Goal: Information Seeking & Learning: Learn about a topic

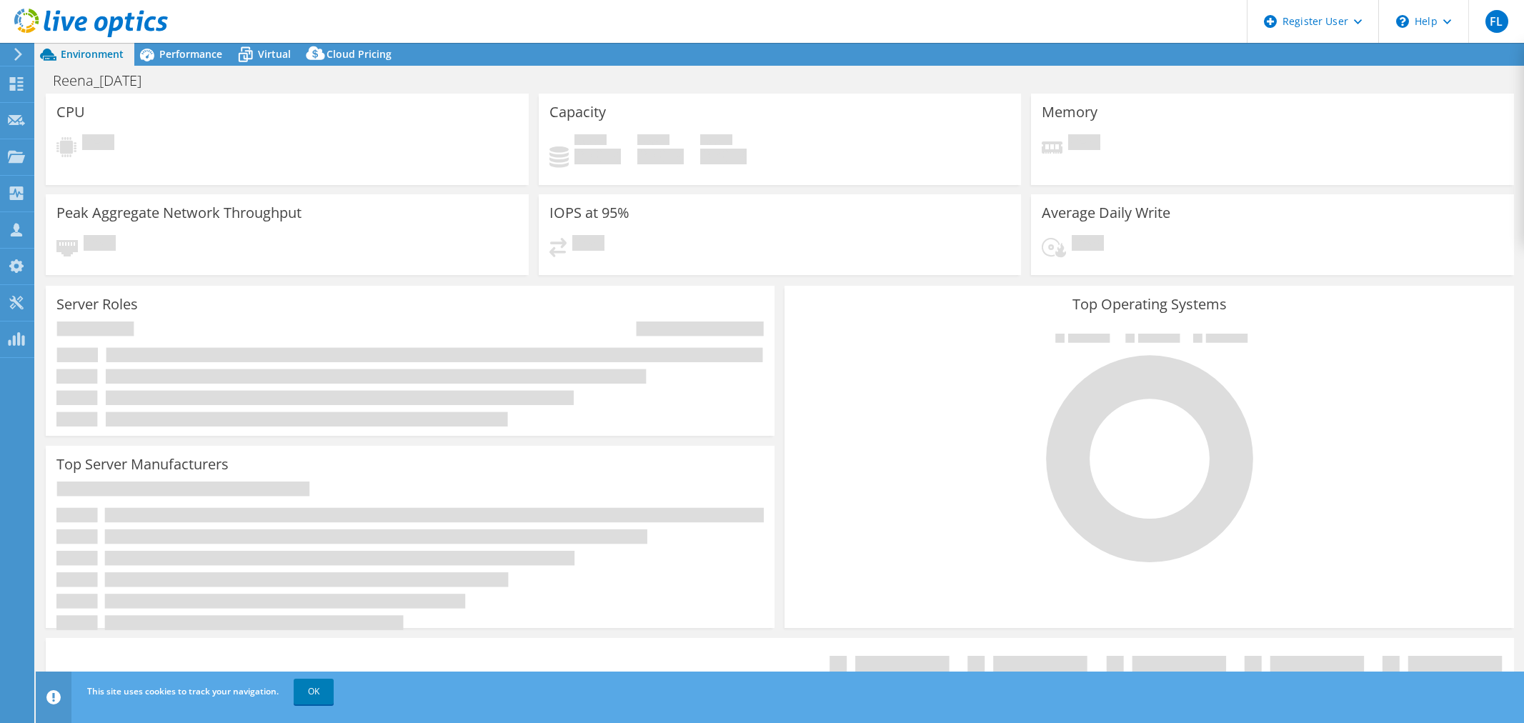
select select "USD"
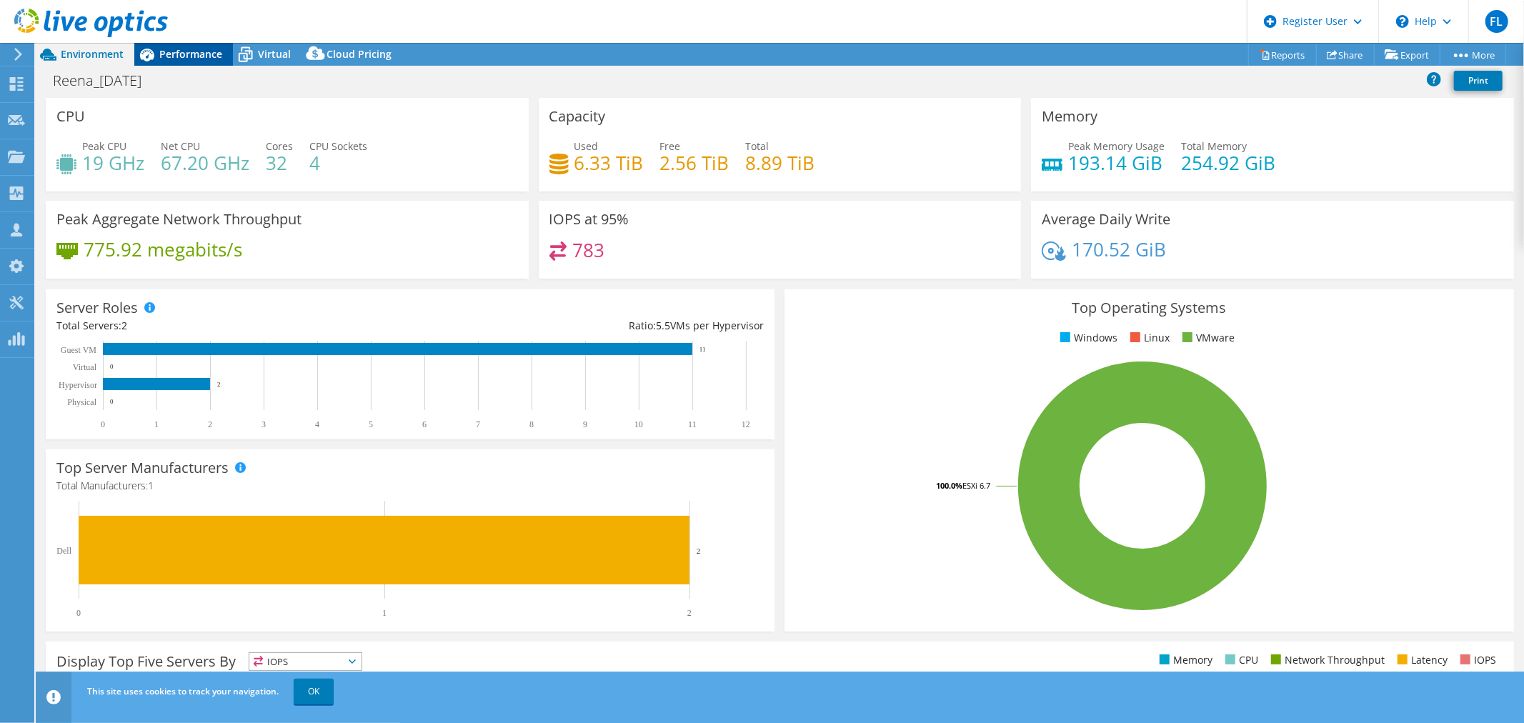
click at [211, 51] on span "Performance" at bounding box center [190, 54] width 63 height 14
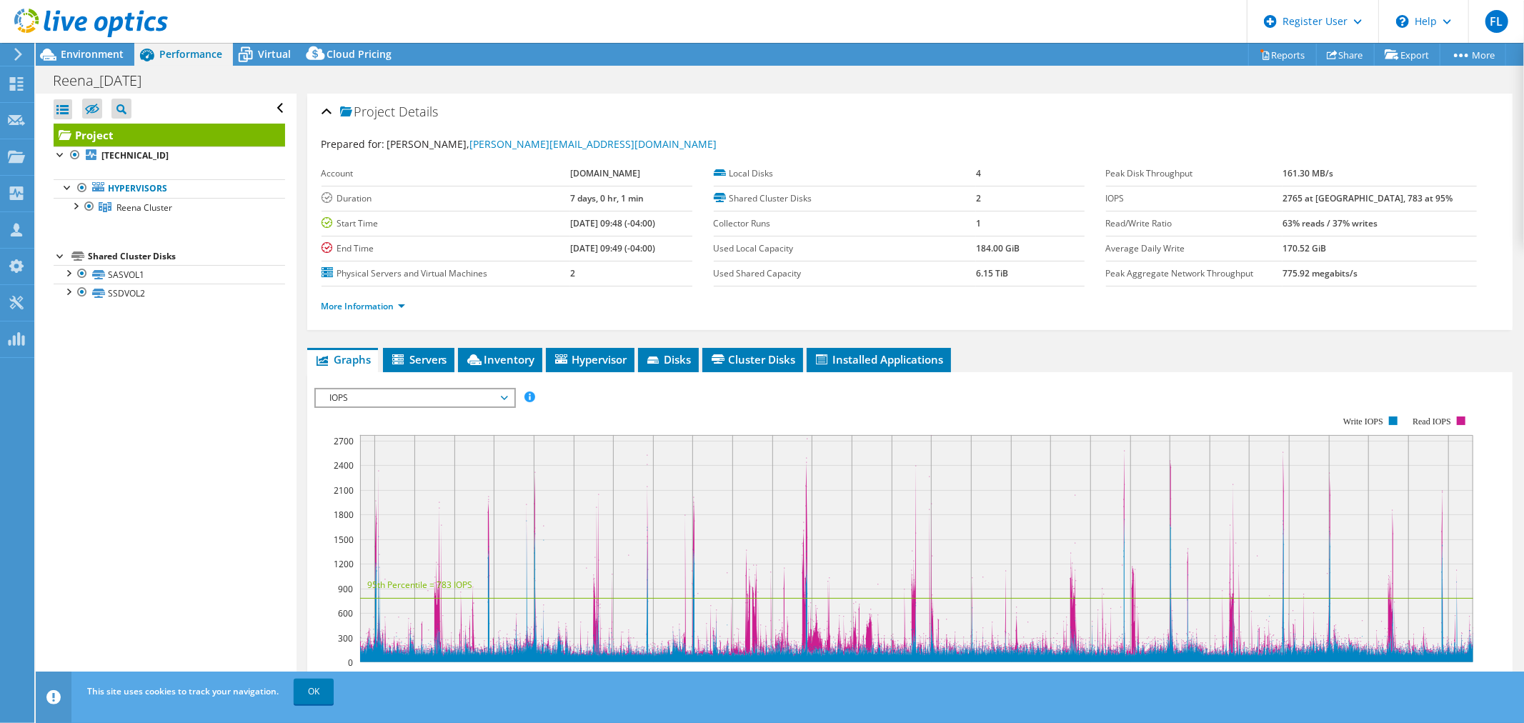
click at [503, 397] on span "IOPS" at bounding box center [415, 397] width 184 height 17
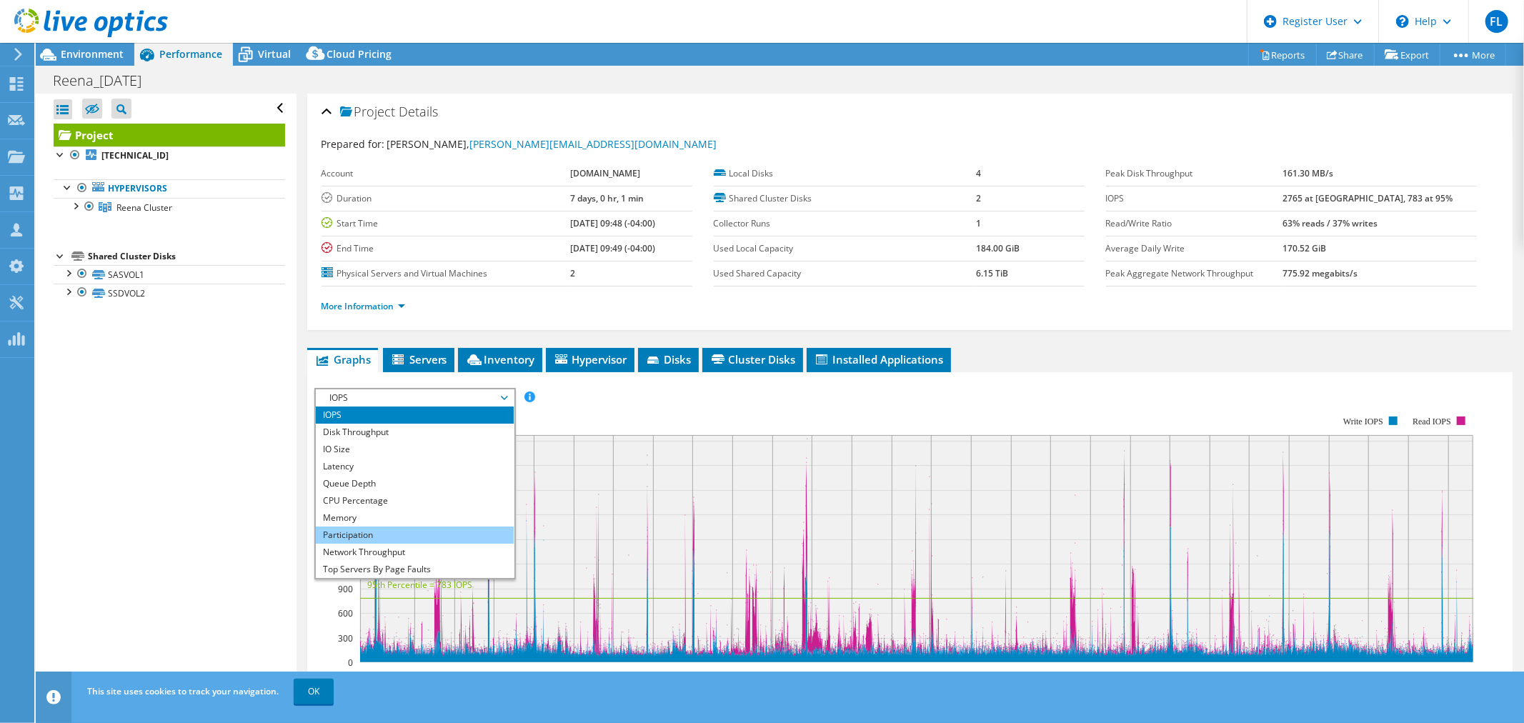
scroll to position [51, 0]
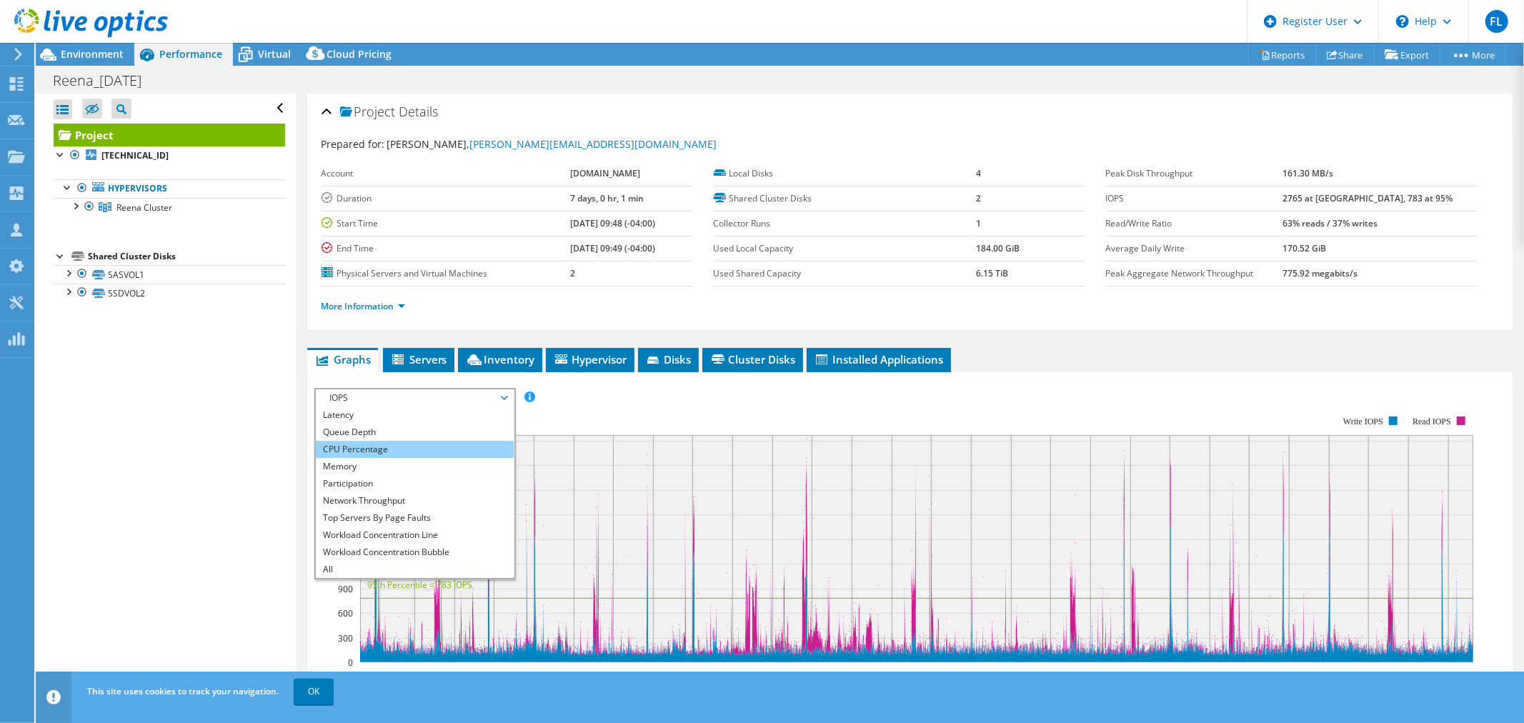
click at [376, 444] on li "CPU Percentage" at bounding box center [415, 449] width 198 height 17
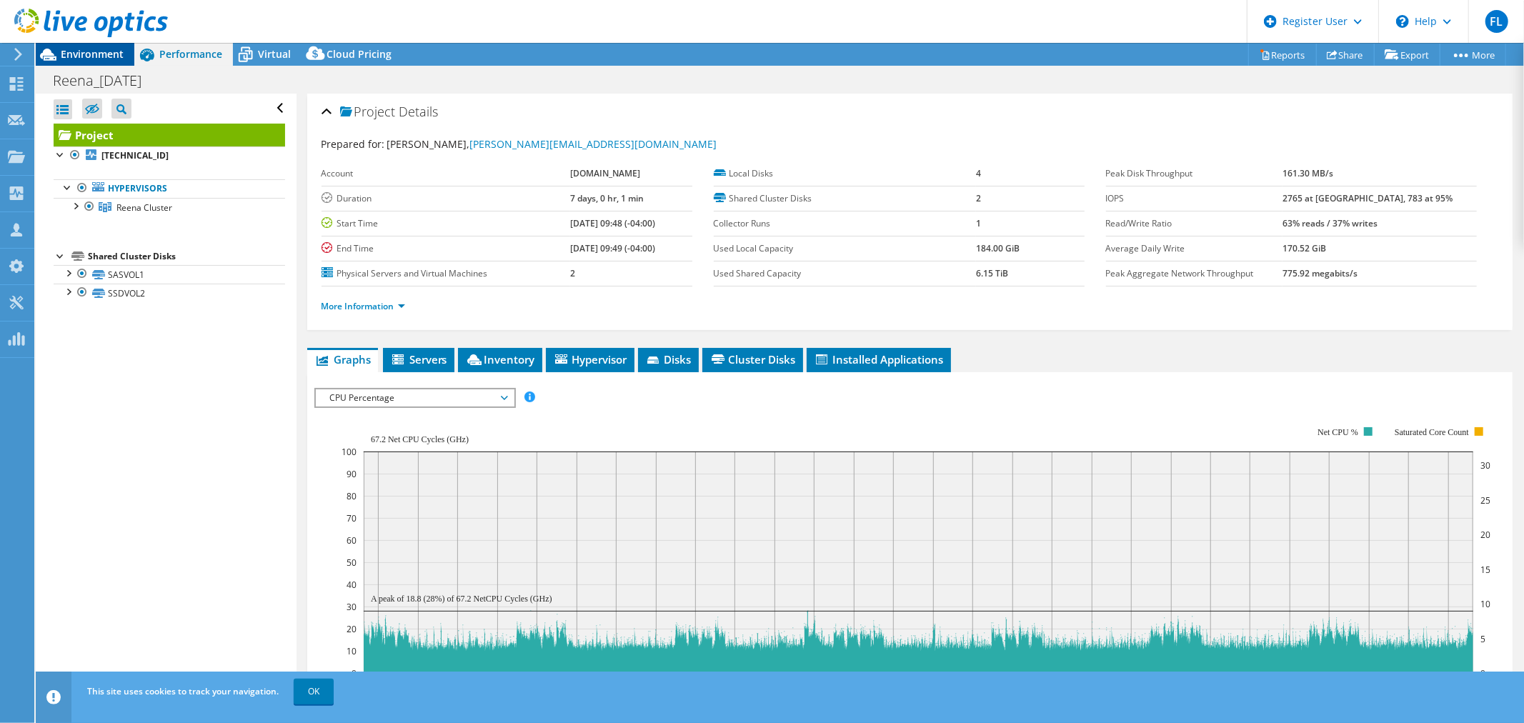
click at [119, 51] on span "Environment" at bounding box center [92, 54] width 63 height 14
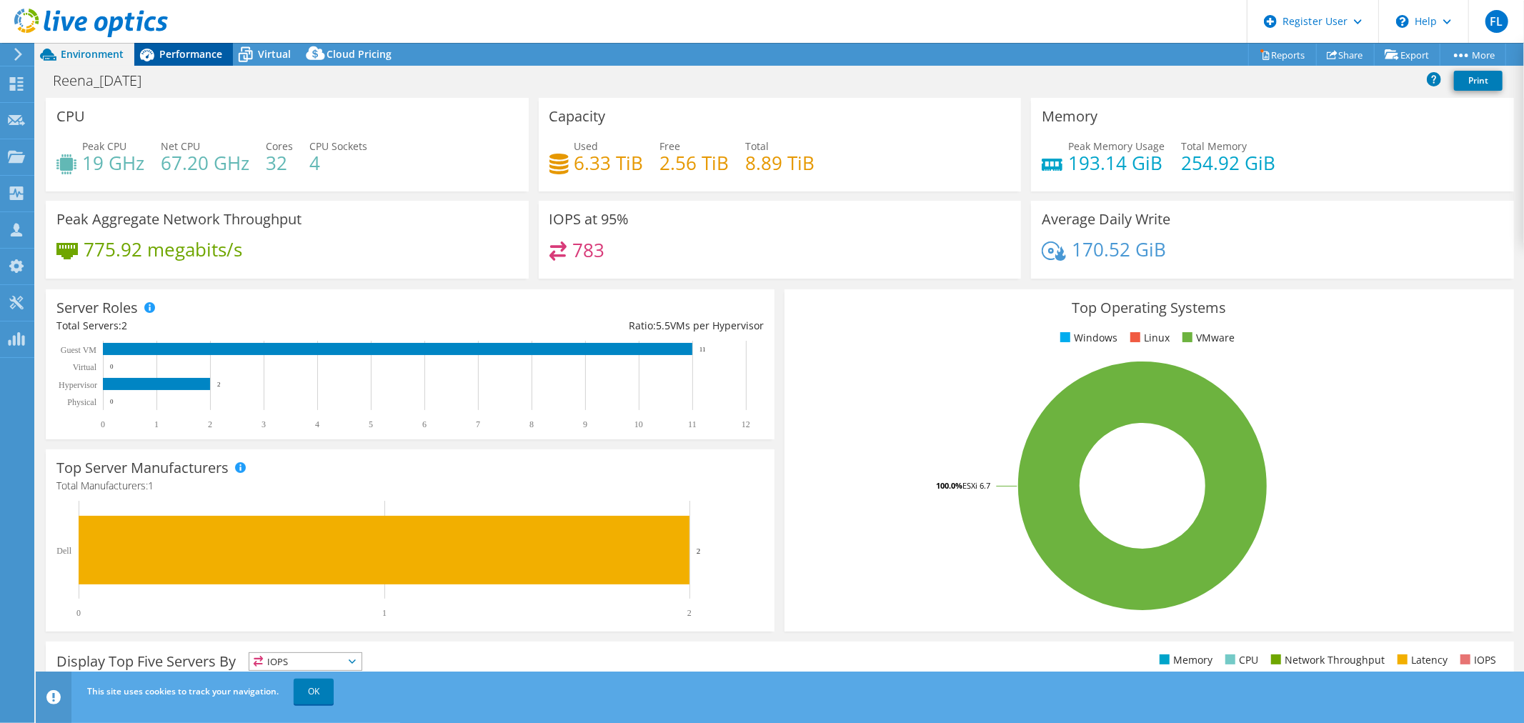
click at [195, 54] on span "Performance" at bounding box center [190, 54] width 63 height 14
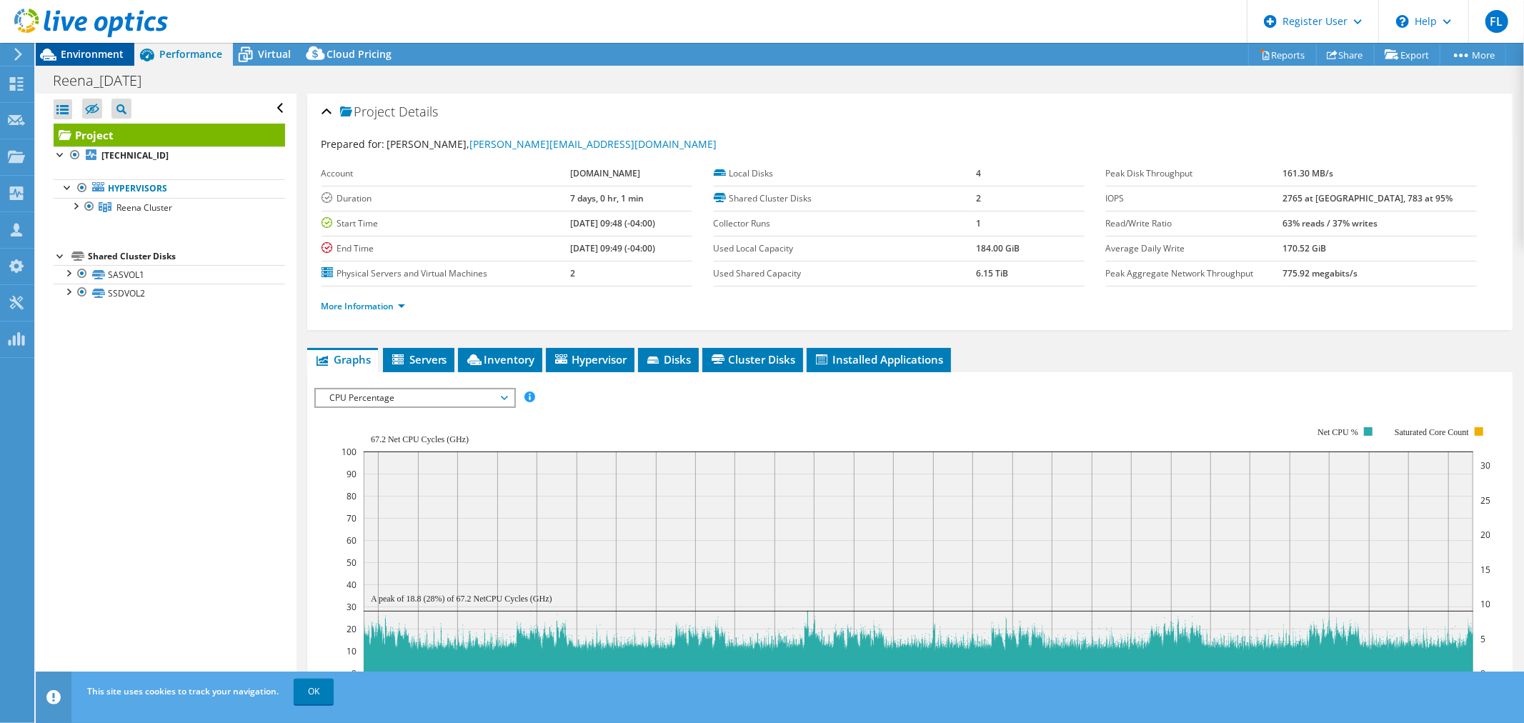
click at [106, 59] on span "Environment" at bounding box center [92, 54] width 63 height 14
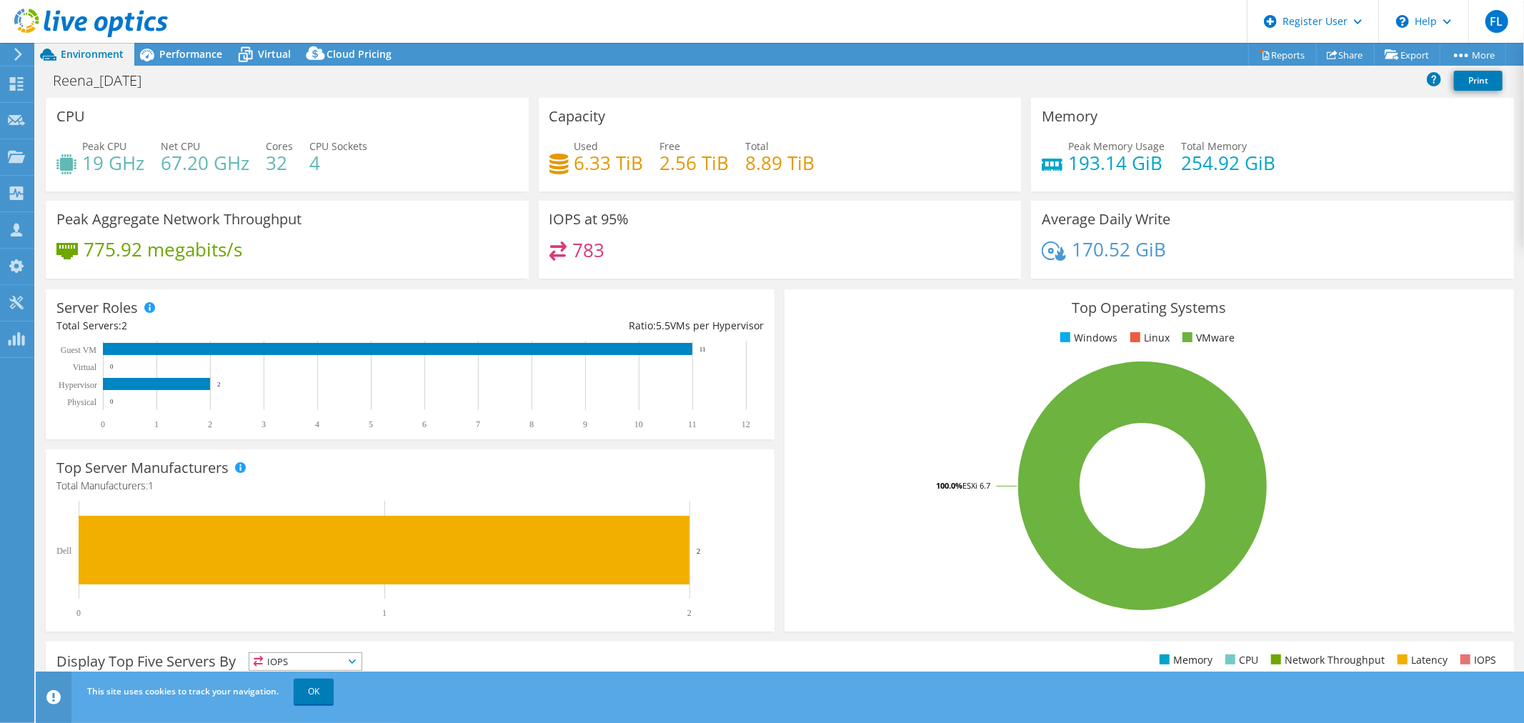
click at [732, 156] on div "Used 6.33 TiB Free 2.56 TiB Total 8.89 TiB" at bounding box center [779, 162] width 461 height 46
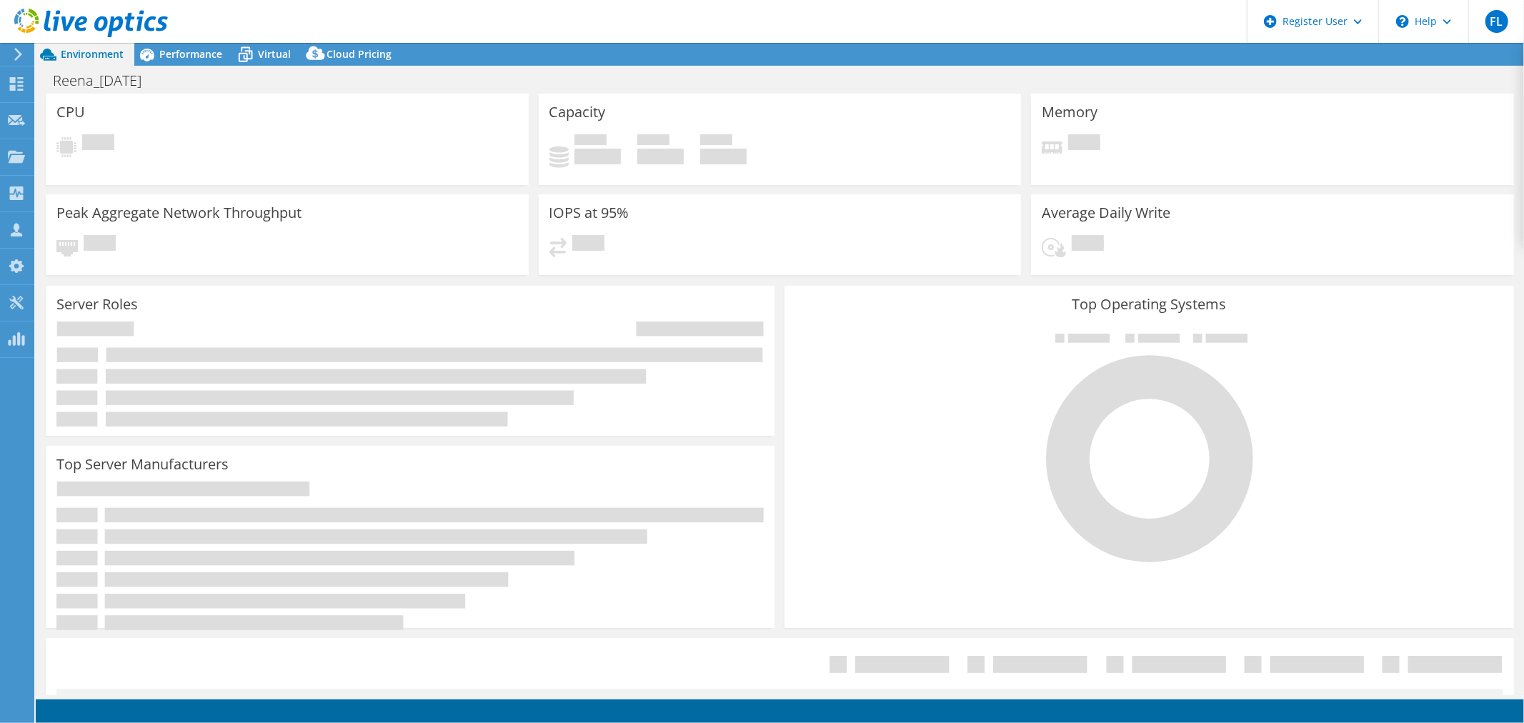
select select "USD"
